Goal: Task Accomplishment & Management: Complete application form

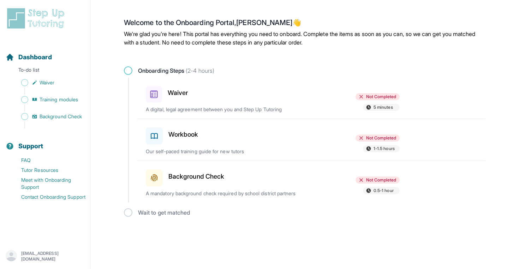
click at [181, 95] on h3 "Waiver" at bounding box center [178, 93] width 20 height 10
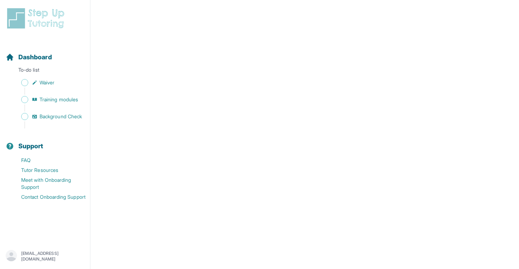
scroll to position [783, 0]
click at [39, 65] on div "Dashboard To-do list Waiver Training modules Background Check" at bounding box center [45, 84] width 84 height 87
click at [39, 70] on p "To-do list" at bounding box center [45, 71] width 84 height 10
click at [43, 56] on span "Dashboard" at bounding box center [35, 57] width 34 height 10
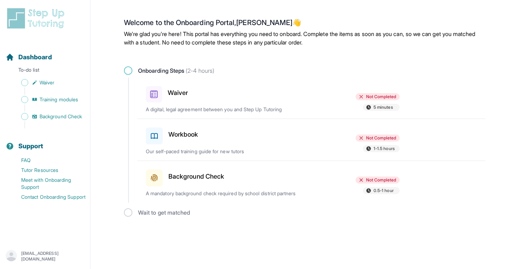
click at [157, 92] on icon at bounding box center [154, 94] width 8 height 8
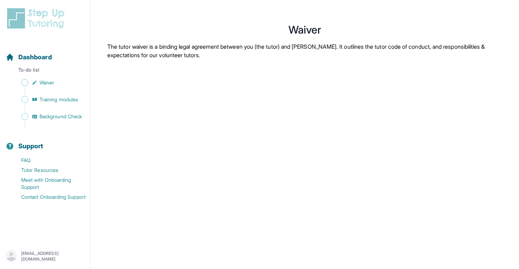
click at [183, 50] on p "The tutor waiver is a binding legal agreement between you (the tutor) and [PERS…" at bounding box center [304, 50] width 394 height 17
click at [70, 100] on span "Training modules" at bounding box center [59, 99] width 38 height 7
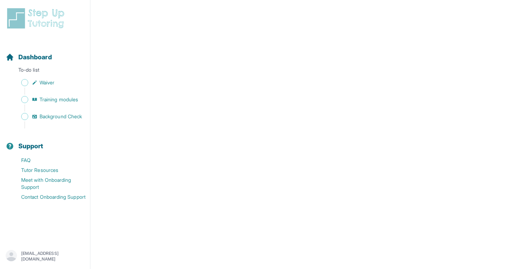
scroll to position [1235, 0]
click at [46, 57] on span "Dashboard" at bounding box center [35, 57] width 34 height 10
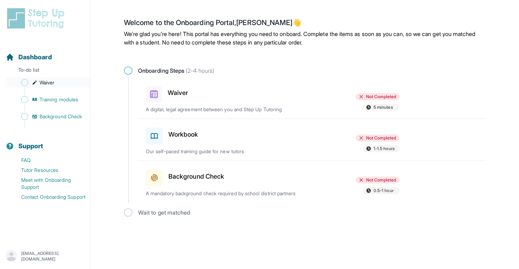
click at [18, 81] on link "Waiver" at bounding box center [48, 83] width 84 height 10
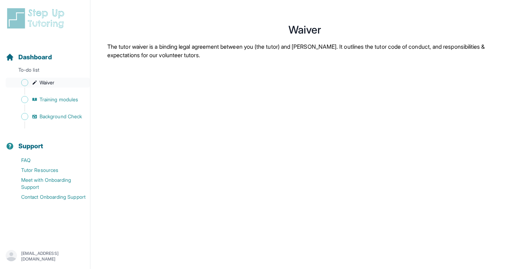
click at [25, 83] on span "Sidebar" at bounding box center [24, 82] width 7 height 7
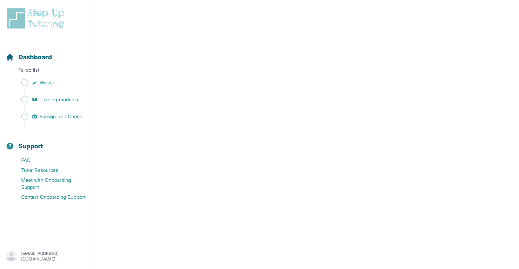
scroll to position [1076, 0]
click at [34, 53] on span "Dashboard" at bounding box center [35, 57] width 34 height 10
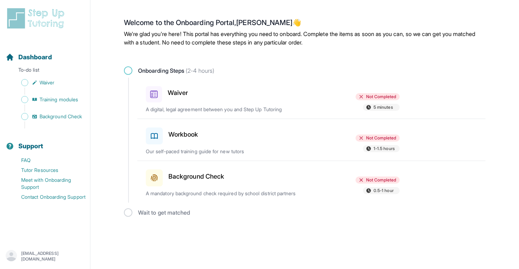
click at [375, 108] on span "5 minutes" at bounding box center [382, 107] width 19 height 6
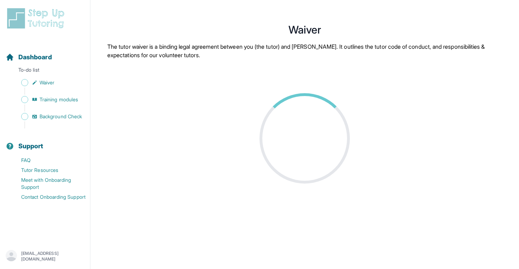
click at [375, 108] on div at bounding box center [304, 168] width 394 height 184
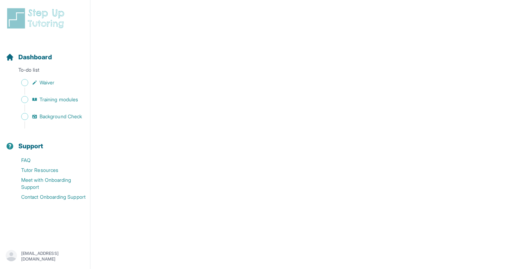
scroll to position [980, 0]
click at [57, 56] on div "Dashboard" at bounding box center [45, 57] width 84 height 16
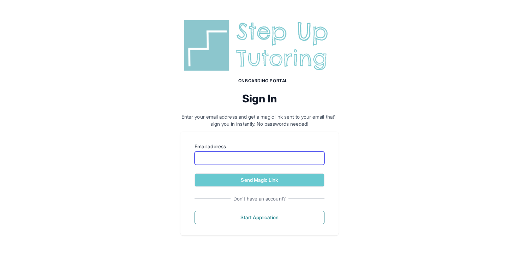
click at [223, 156] on input "Email address" at bounding box center [259, 157] width 130 height 13
type input "**********"
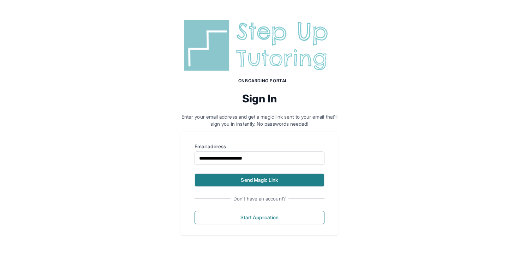
click at [254, 183] on button "Send Magic Link" at bounding box center [259, 179] width 130 height 13
